Goal: Task Accomplishment & Management: Complete application form

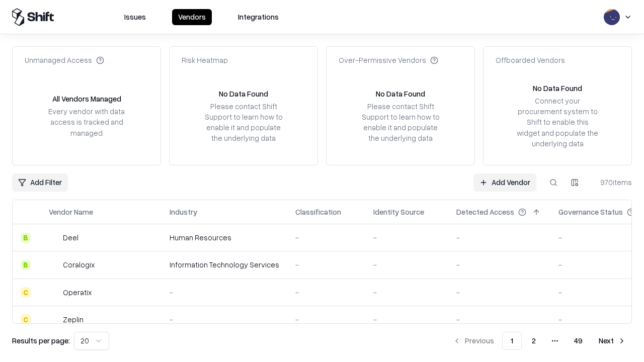
click at [504, 182] on link "Add Vendor" at bounding box center [504, 182] width 63 height 18
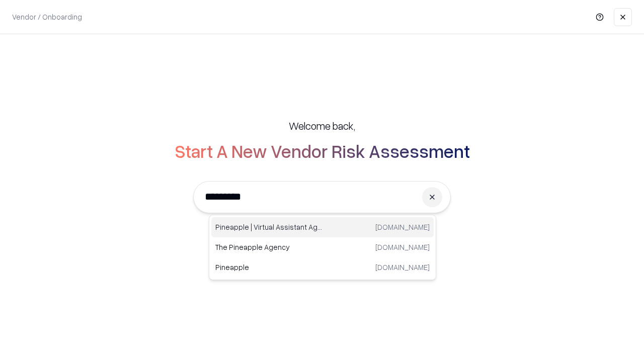
click at [322, 227] on div "Pineapple | Virtual Assistant Agency trypineapple.com" at bounding box center [322, 227] width 222 height 20
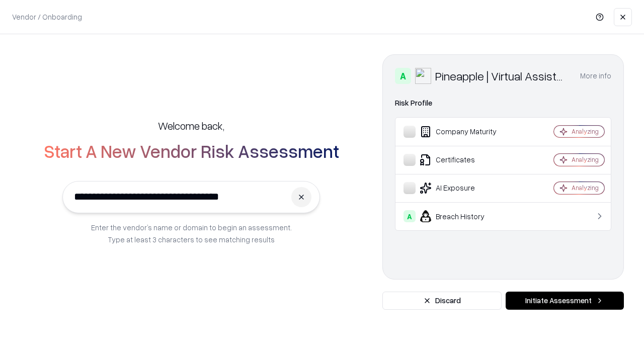
type input "**********"
click at [564, 301] on button "Initiate Assessment" at bounding box center [564, 301] width 118 height 18
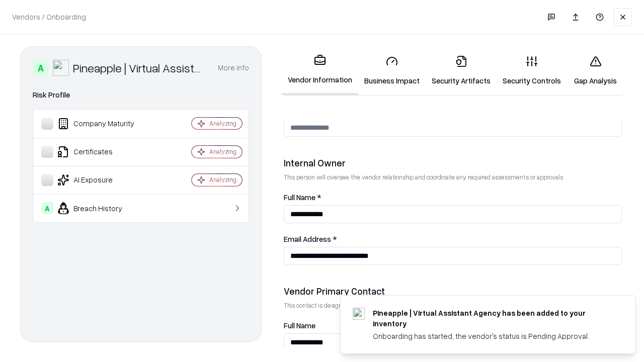
scroll to position [521, 0]
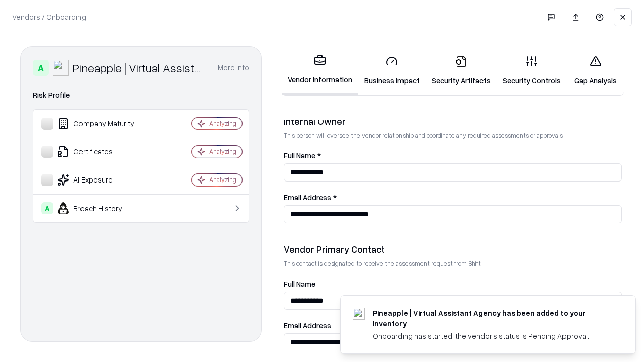
click at [461, 70] on link "Security Artifacts" at bounding box center [460, 70] width 71 height 47
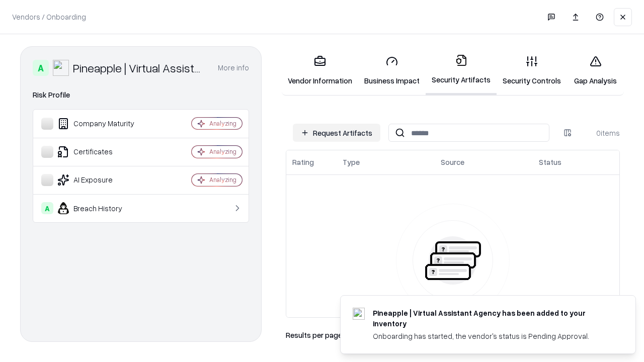
click at [336, 133] on button "Request Artifacts" at bounding box center [336, 133] width 87 height 18
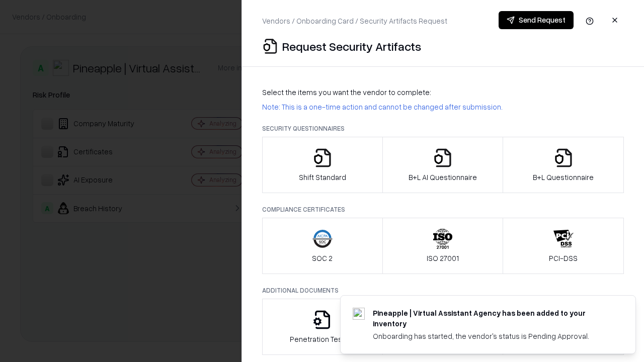
click at [563, 165] on icon "button" at bounding box center [563, 158] width 20 height 20
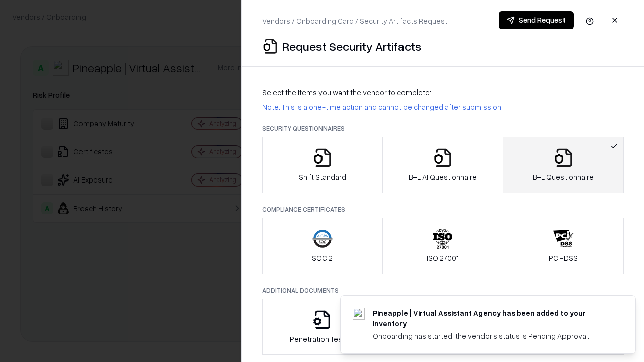
click at [442, 165] on icon "button" at bounding box center [442, 158] width 20 height 20
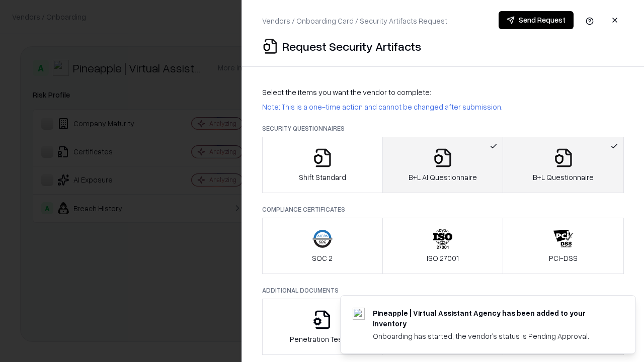
click at [535, 20] on button "Send Request" at bounding box center [535, 20] width 75 height 18
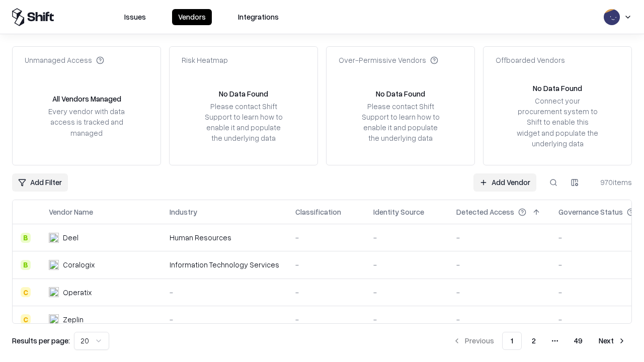
click at [553, 182] on button at bounding box center [553, 182] width 18 height 18
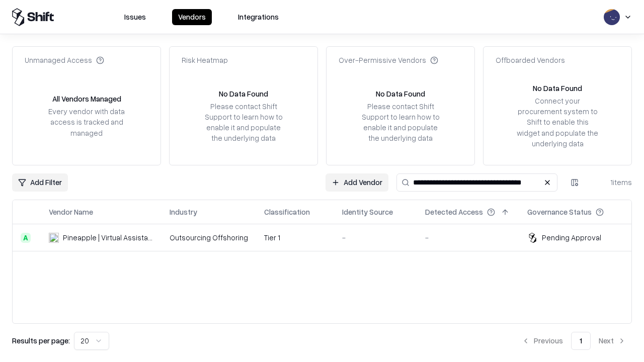
type input "**********"
click at [328, 237] on td "Tier 1" at bounding box center [295, 237] width 78 height 27
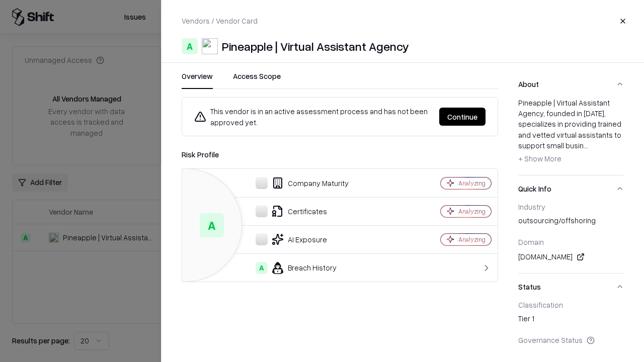
click at [462, 117] on button "Continue" at bounding box center [462, 117] width 46 height 18
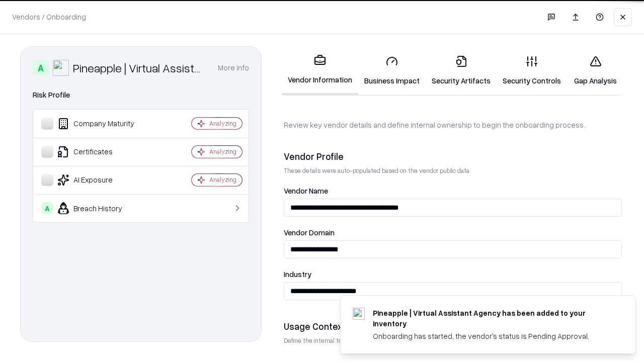
click at [461, 70] on link "Security Artifacts" at bounding box center [460, 70] width 71 height 47
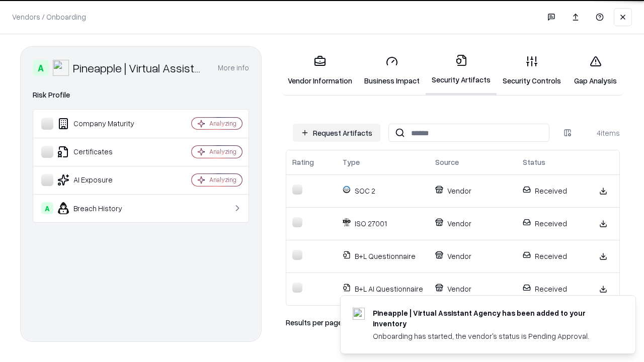
click at [595, 70] on link "Gap Analysis" at bounding box center [595, 70] width 57 height 47
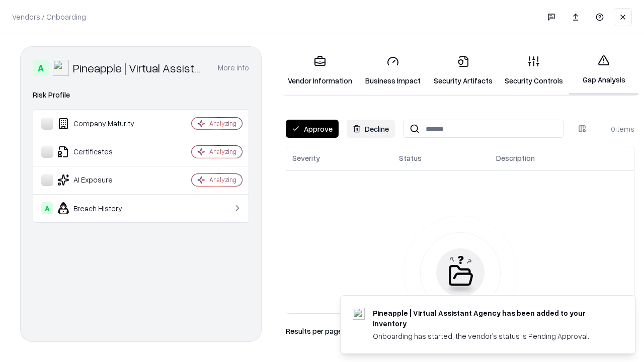
click at [312, 129] on button "Approve" at bounding box center [312, 129] width 53 height 18
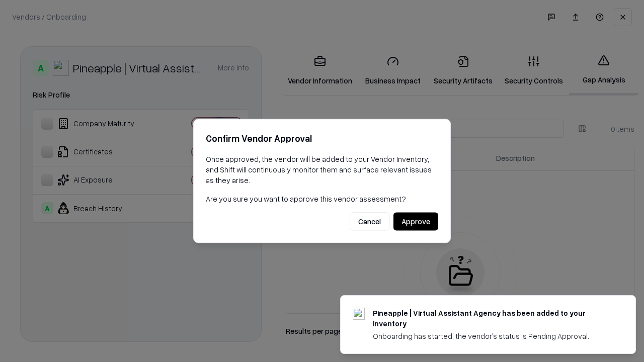
click at [415, 221] on button "Approve" at bounding box center [415, 222] width 45 height 18
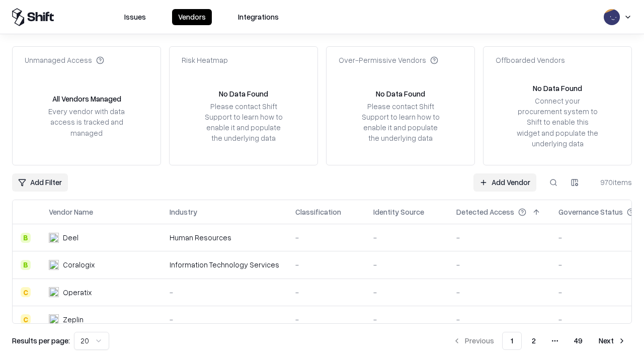
type input "**********"
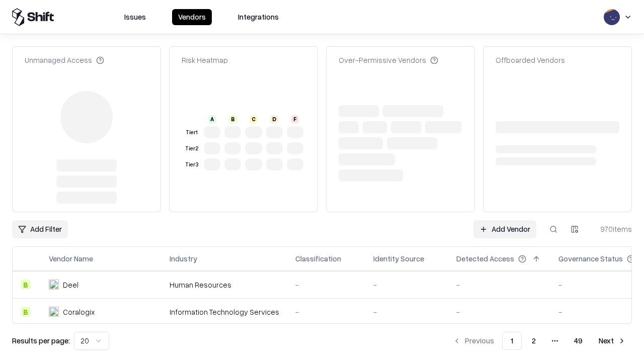
click at [504, 220] on link "Add Vendor" at bounding box center [504, 229] width 63 height 18
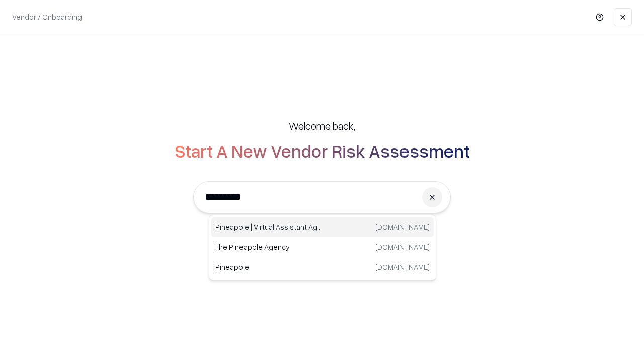
click at [322, 227] on div "Pineapple | Virtual Assistant Agency [DOMAIN_NAME]" at bounding box center [322, 227] width 222 height 20
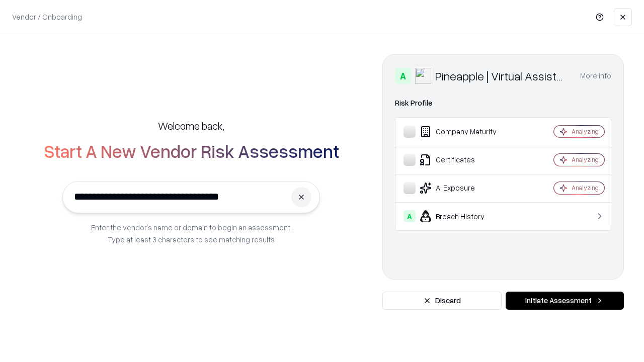
type input "**********"
click at [564, 301] on button "Initiate Assessment" at bounding box center [564, 301] width 118 height 18
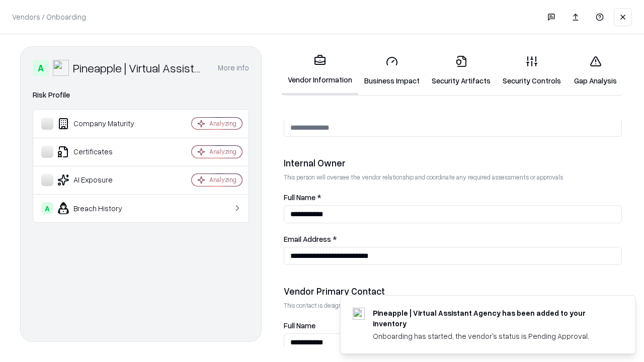
scroll to position [521, 0]
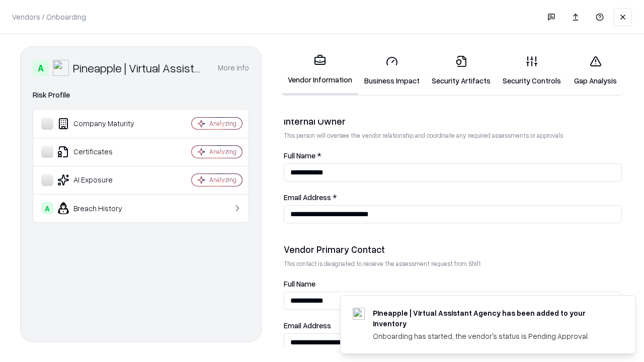
click at [595, 70] on link "Gap Analysis" at bounding box center [595, 70] width 57 height 47
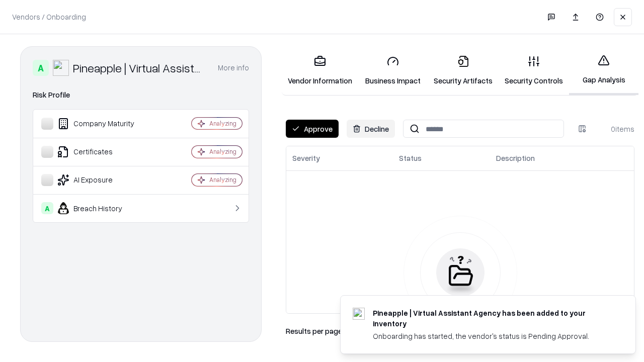
click at [312, 129] on button "Approve" at bounding box center [312, 129] width 53 height 18
